Goal: Information Seeking & Learning: Learn about a topic

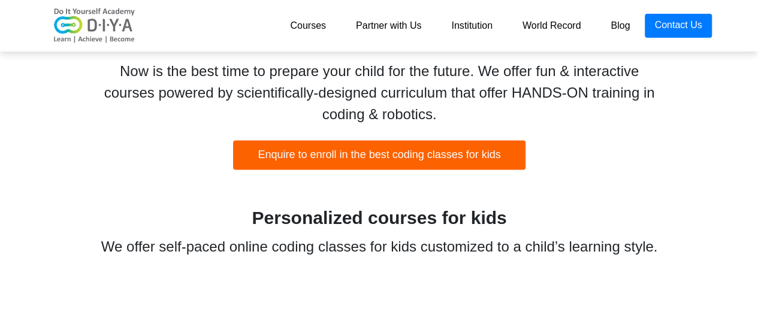
scroll to position [849, 0]
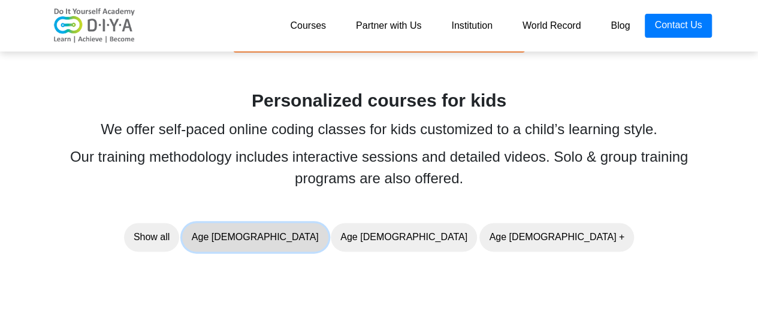
click at [328, 240] on button "Age 5-7" at bounding box center [255, 237] width 146 height 29
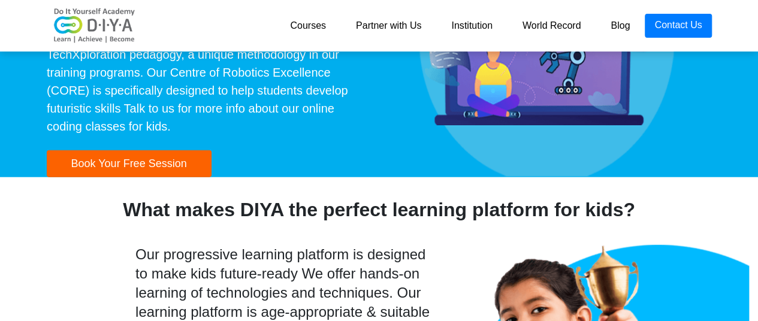
scroll to position [1407, 0]
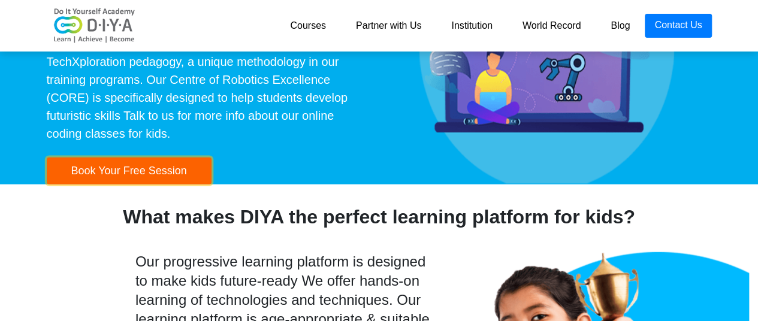
click at [142, 159] on button "Book Your Free Session" at bounding box center [129, 170] width 165 height 27
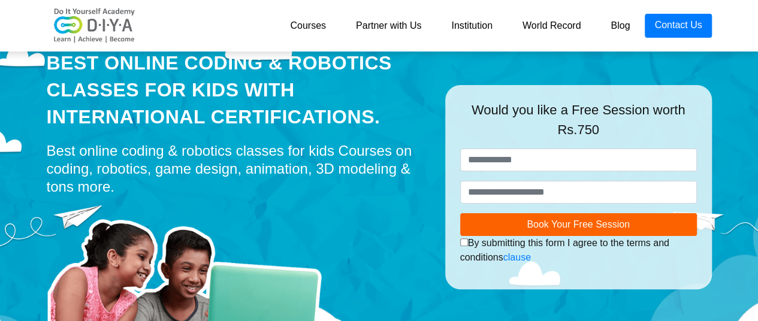
scroll to position [47, 0]
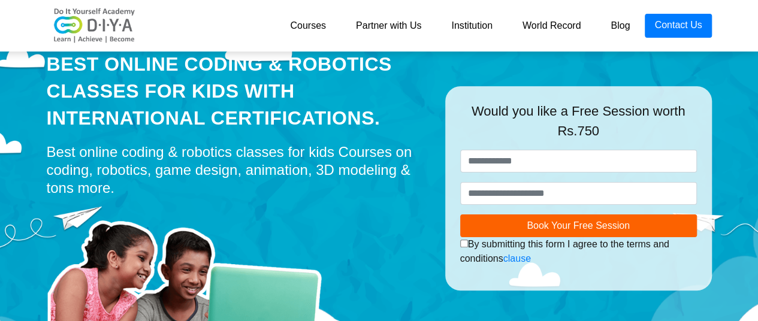
click at [308, 28] on link "Courses" at bounding box center [308, 26] width 66 height 24
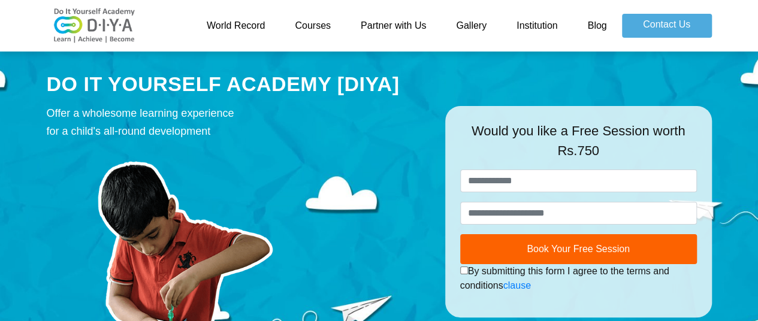
click at [250, 27] on link "World Record" at bounding box center [236, 26] width 89 height 24
